Goal: Entertainment & Leisure: Consume media (video, audio)

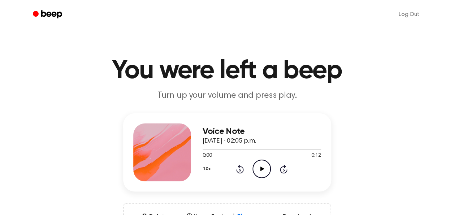
click at [270, 171] on circle at bounding box center [262, 169] width 18 height 18
click at [259, 166] on icon "Play Audio" at bounding box center [262, 168] width 18 height 18
click at [266, 173] on icon "Play Audio" at bounding box center [262, 168] width 18 height 18
click at [300, 147] on div at bounding box center [262, 149] width 118 height 6
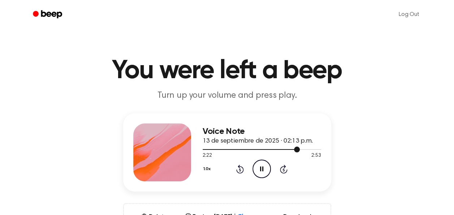
click at [300, 147] on div at bounding box center [262, 149] width 118 height 6
click at [282, 171] on icon "Skip 5 seconds" at bounding box center [284, 168] width 8 height 9
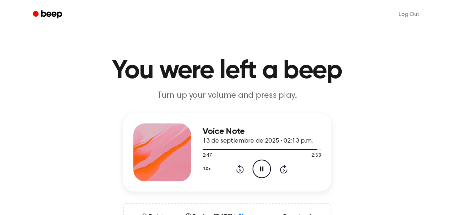
click at [282, 171] on icon "Skip 5 seconds" at bounding box center [284, 168] width 8 height 9
